Goal: Check status: Check status

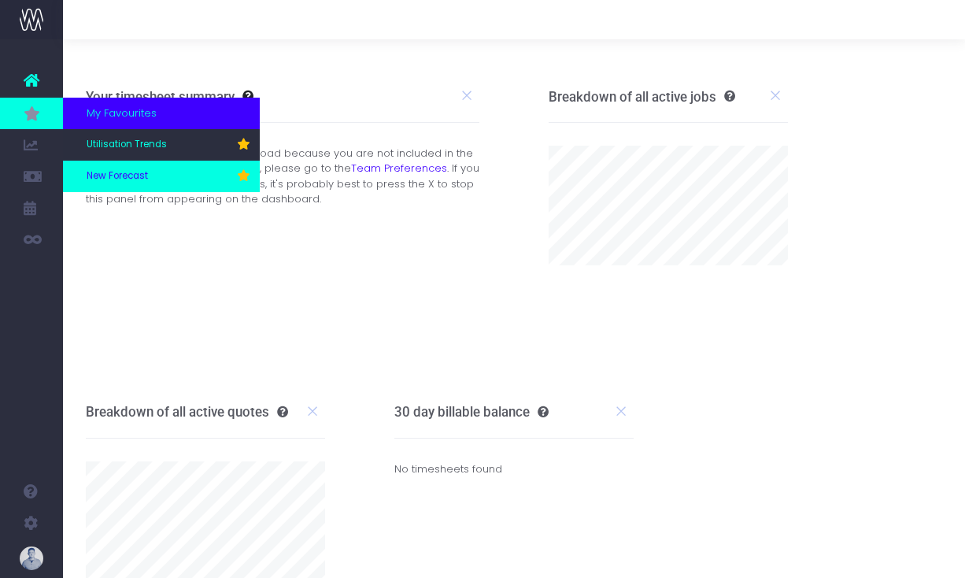
click at [137, 169] on span "New Forecast" at bounding box center [117, 176] width 61 height 14
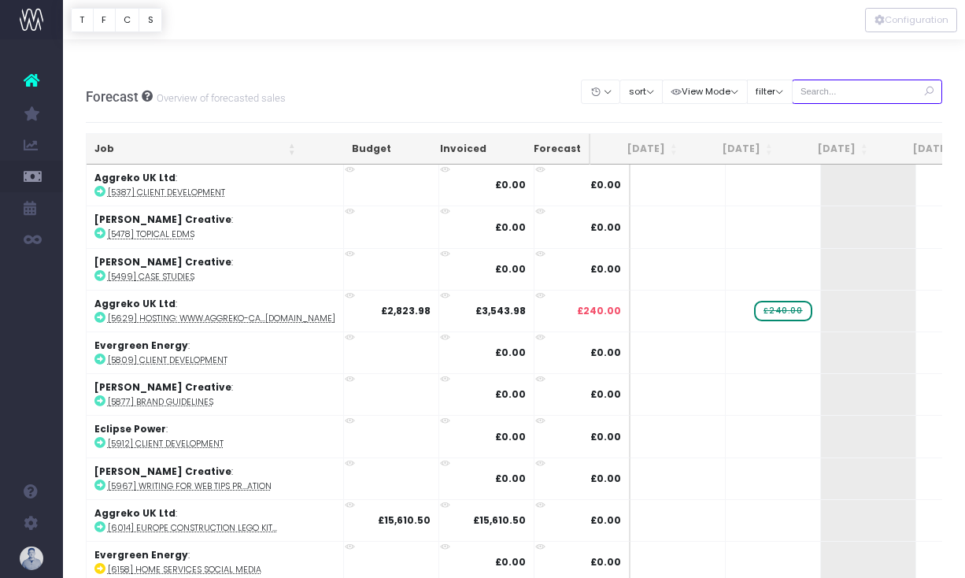
click at [844, 79] on input "text" at bounding box center [867, 91] width 151 height 24
type input "confirmed"
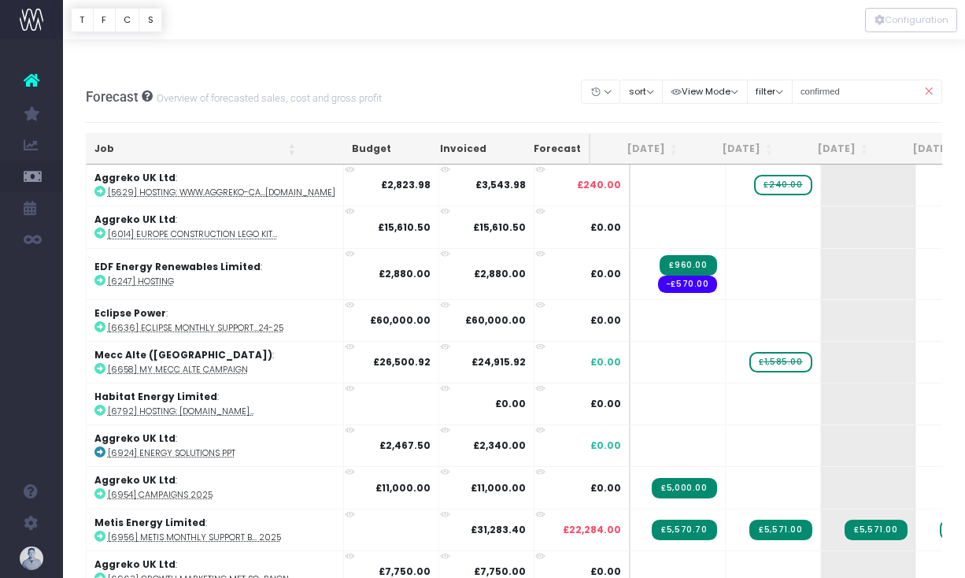
click at [142, 134] on th "Job" at bounding box center [195, 149] width 217 height 31
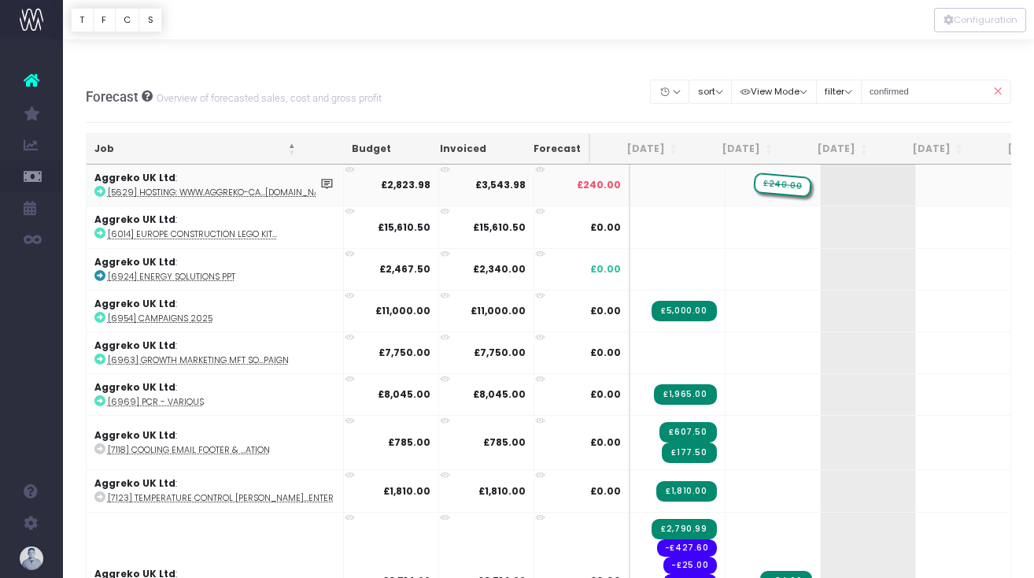
drag, startPoint x: 748, startPoint y: 155, endPoint x: 791, endPoint y: 150, distance: 42.7
click at [791, 164] on tr "Aggreko UK Ltd : [5629] Hosting: www.aggreko-ca...[DOMAIN_NAME] £2,823.98 £3,54…" at bounding box center [1025, 184] width 1877 height 41
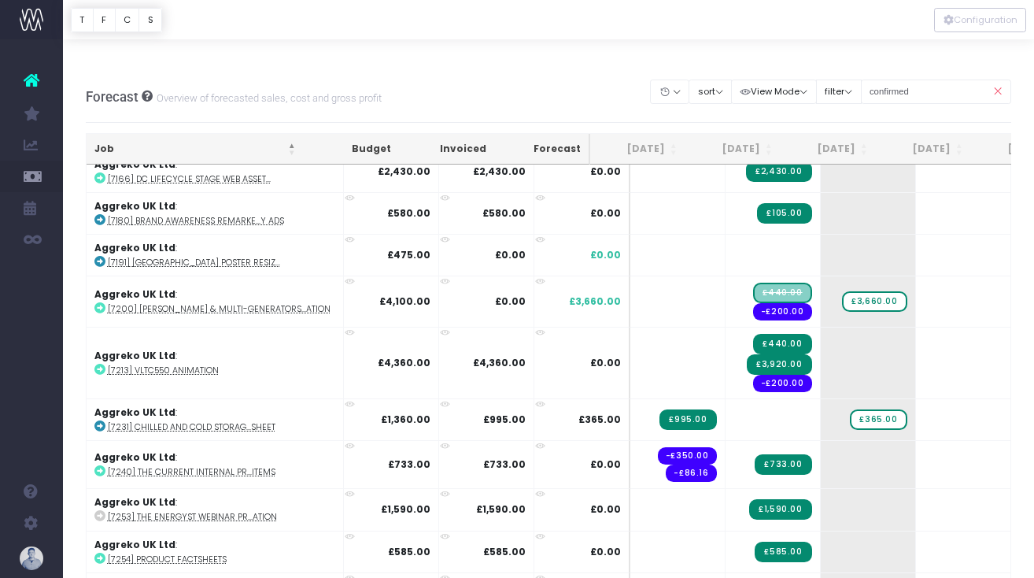
scroll to position [555, 0]
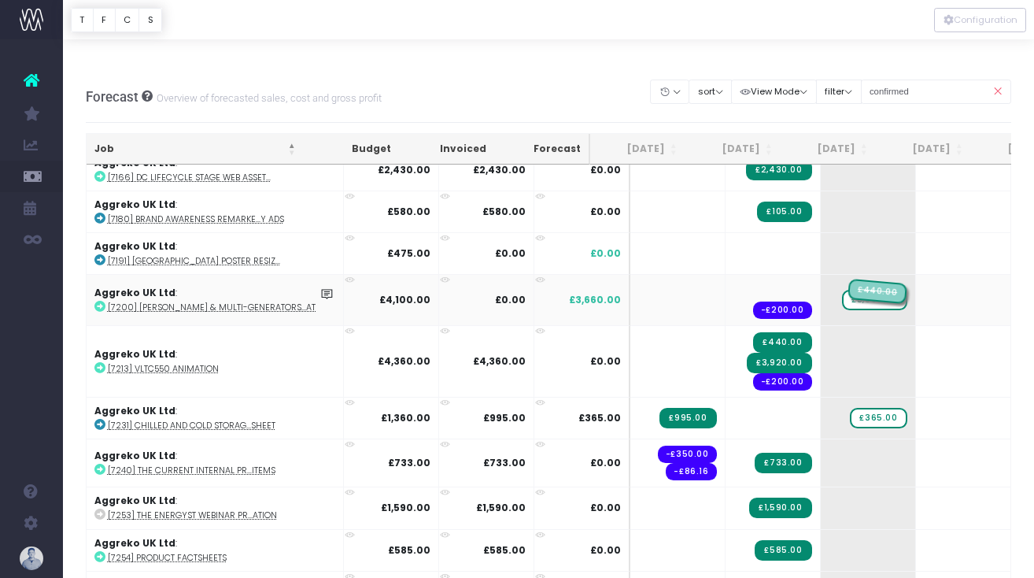
drag, startPoint x: 736, startPoint y: 257, endPoint x: 814, endPoint y: 250, distance: 77.4
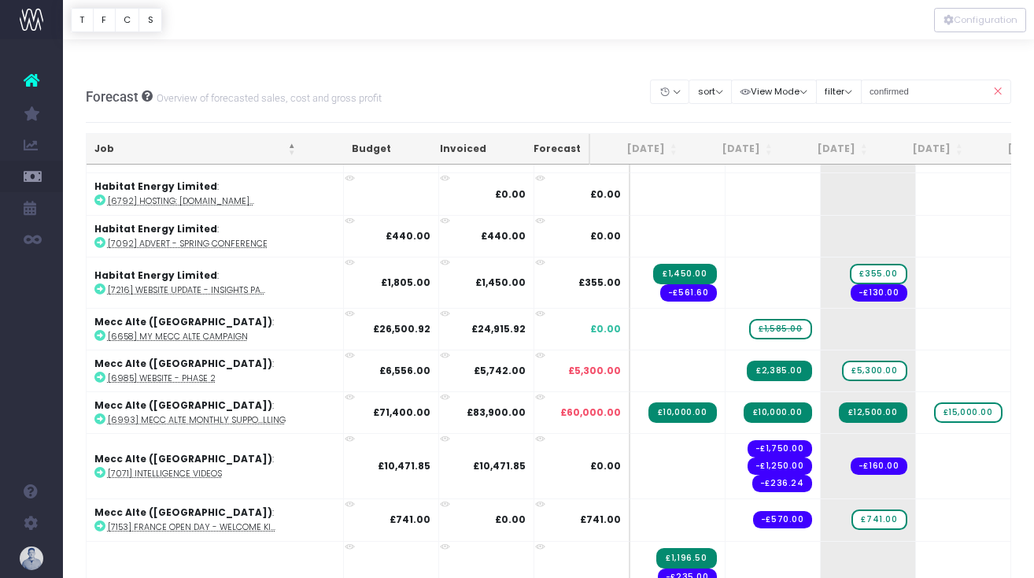
scroll to position [1719, 0]
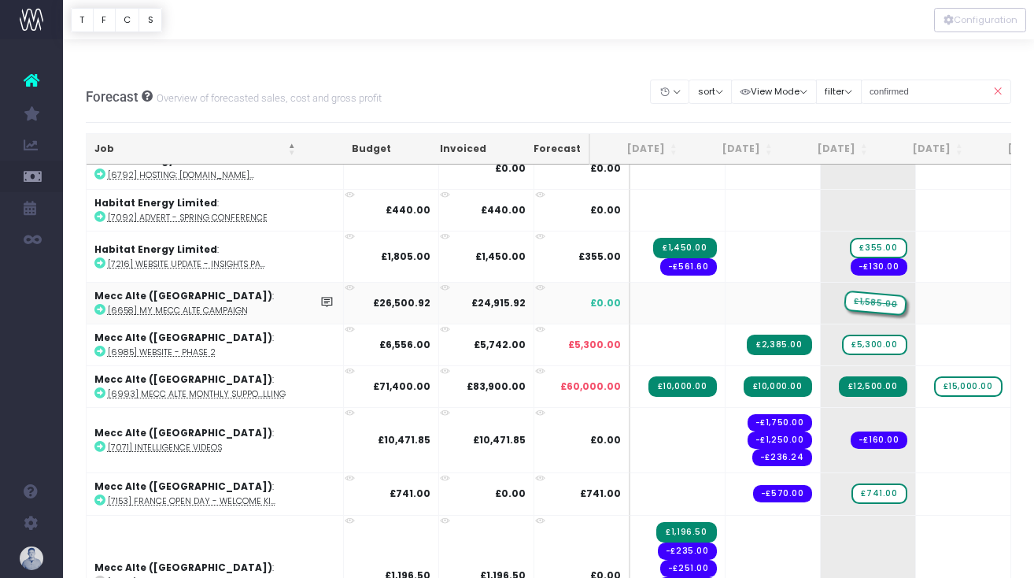
drag, startPoint x: 742, startPoint y: 265, endPoint x: 798, endPoint y: 261, distance: 56.0
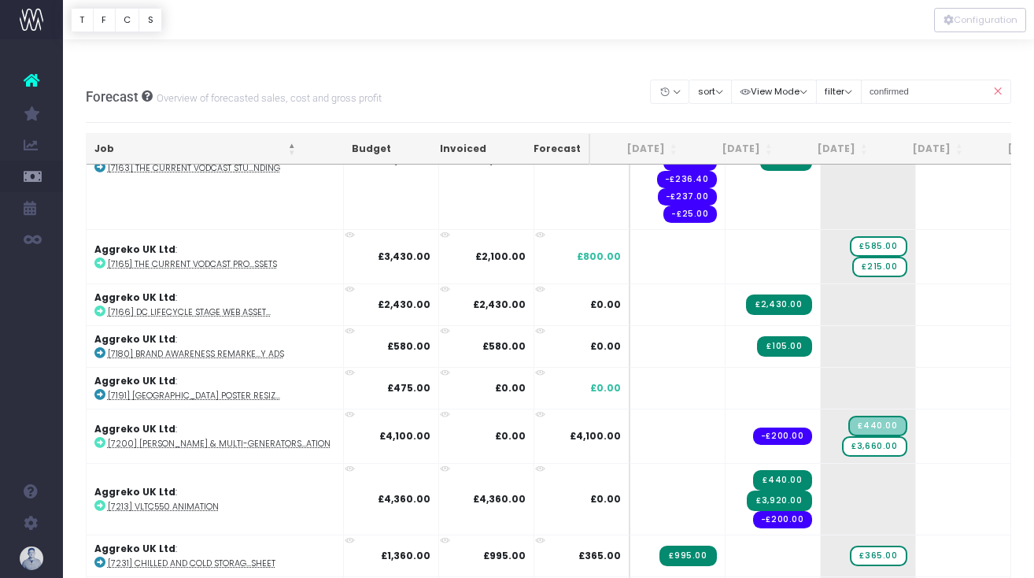
scroll to position [0, 0]
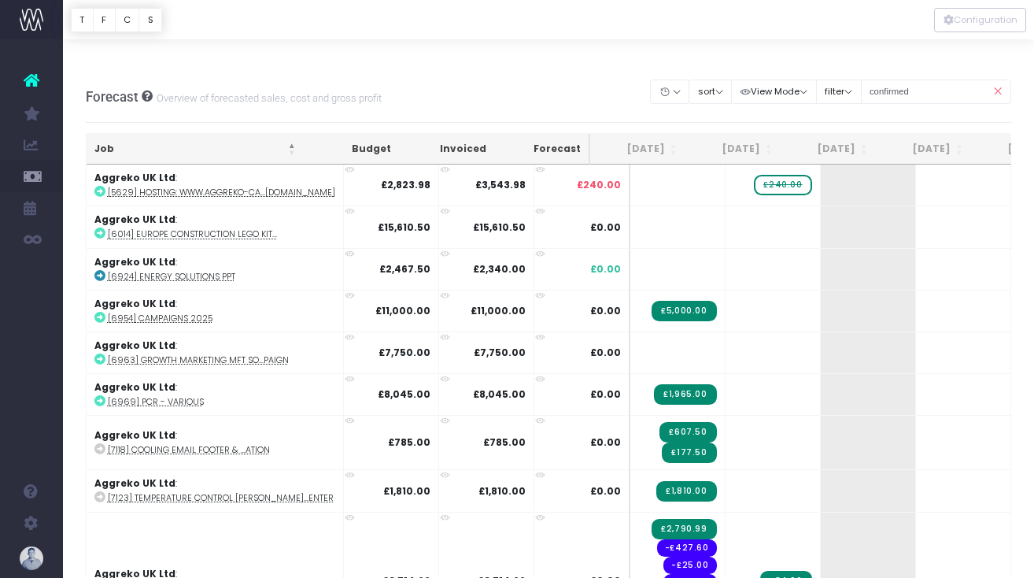
click at [135, 134] on th "Job" at bounding box center [195, 149] width 217 height 31
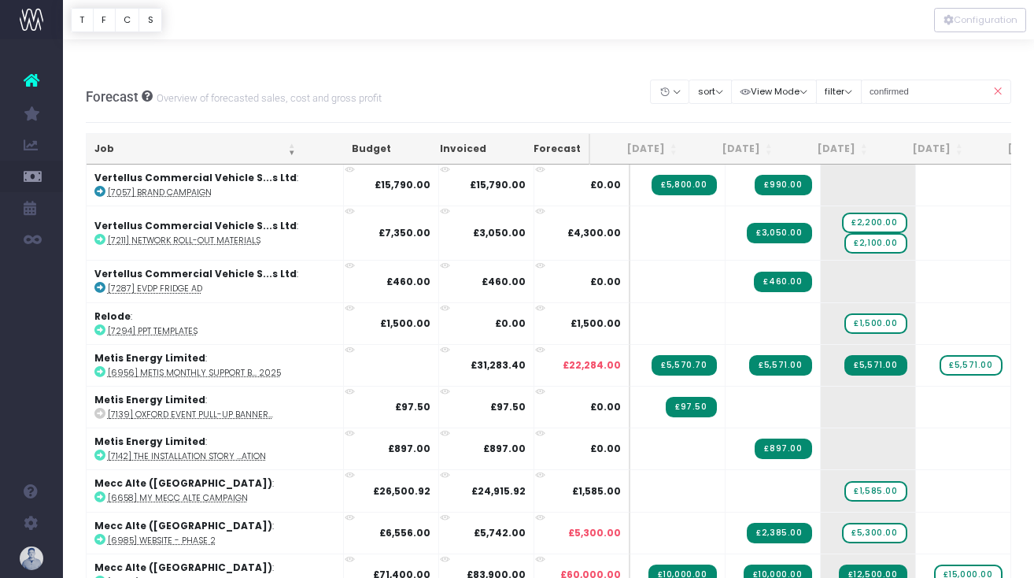
click at [135, 134] on th "Job" at bounding box center [195, 149] width 217 height 31
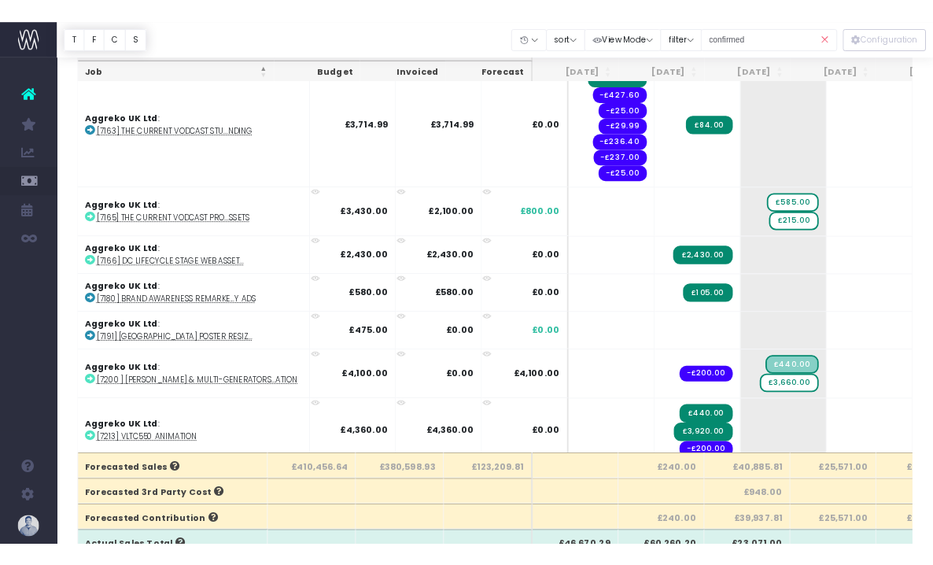
scroll to position [371, 0]
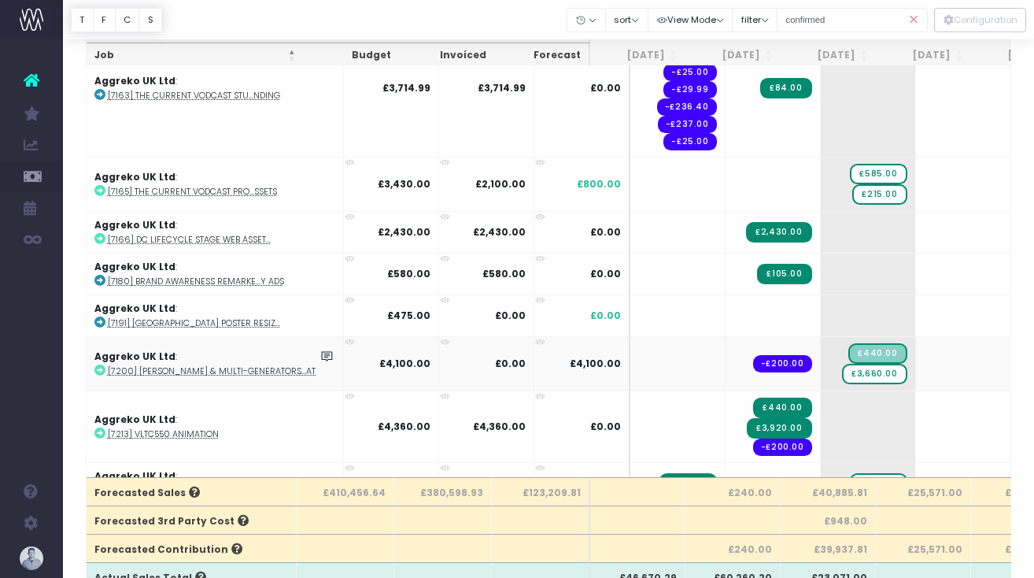
click at [238, 365] on abbr "[7200] [PERSON_NAME] & Multi-Generators...ation" at bounding box center [219, 371] width 223 height 12
